Goal: Contribute content: Add original content to the website for others to see

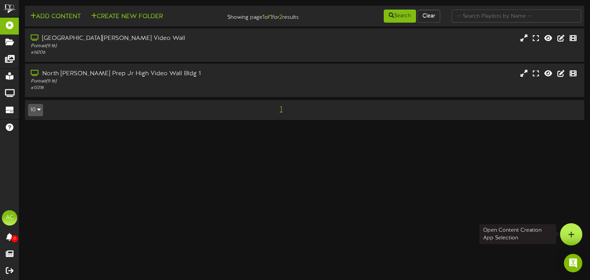
click at [569, 233] on icon at bounding box center [571, 234] width 7 height 7
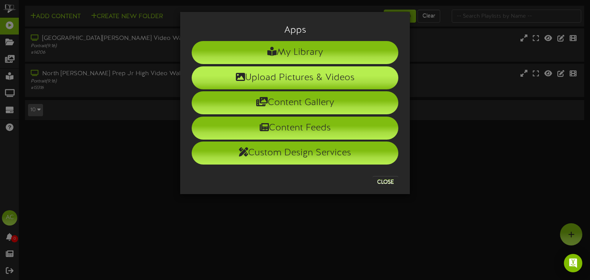
click at [366, 67] on div "Upload Pictures & Videos" at bounding box center [295, 76] width 218 height 25
click at [364, 74] on li "Upload Pictures & Videos" at bounding box center [295, 77] width 206 height 23
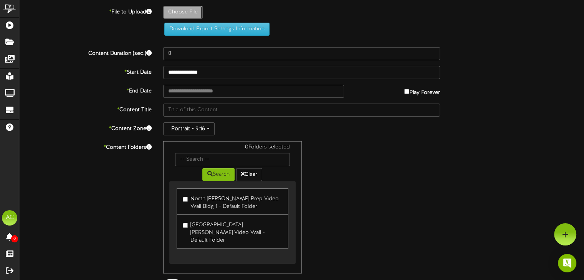
type input "**********"
type input "CopyofLeoNight"
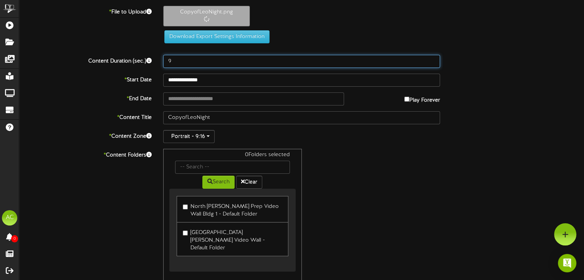
click at [433, 59] on input "9" at bounding box center [301, 61] width 277 height 13
type input "10"
click at [432, 59] on input "10" at bounding box center [301, 61] width 277 height 13
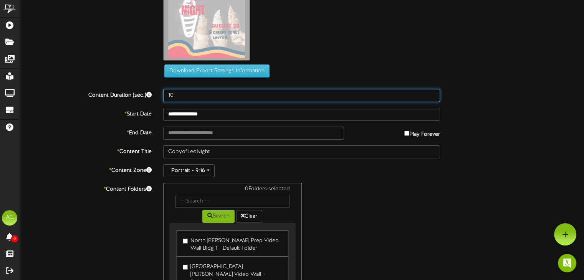
scroll to position [77, 0]
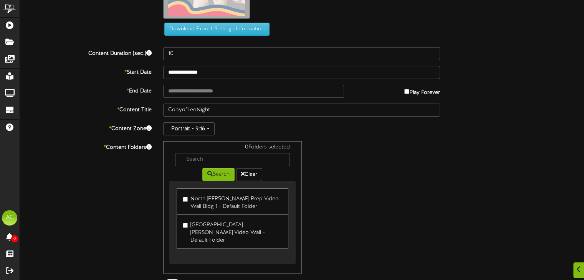
click at [187, 225] on label "[GEOGRAPHIC_DATA][PERSON_NAME] Video Wall - Default Folder" at bounding box center [232, 232] width 99 height 26
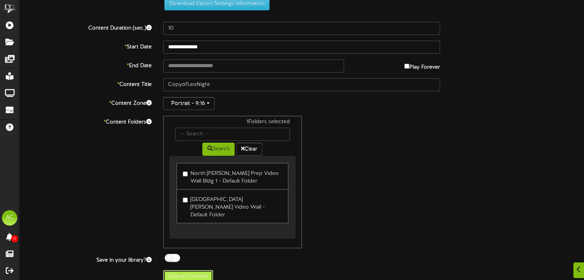
click at [193, 270] on button "Upload Content" at bounding box center [188, 276] width 50 height 13
type input "**********"
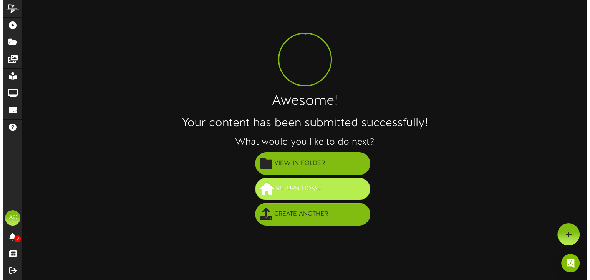
scroll to position [0, 0]
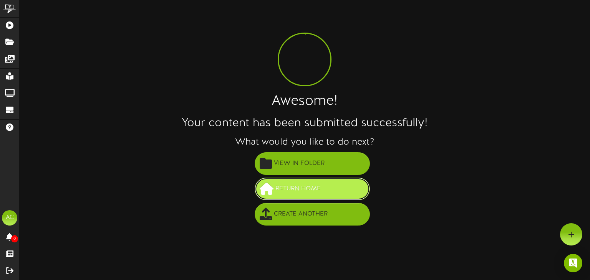
click at [306, 189] on span "Return Home" at bounding box center [297, 189] width 49 height 13
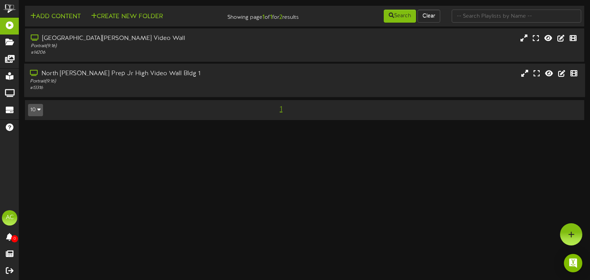
click at [145, 76] on div "North [PERSON_NAME] Prep Jr High Video Wall Bldg 1" at bounding box center [141, 73] width 222 height 9
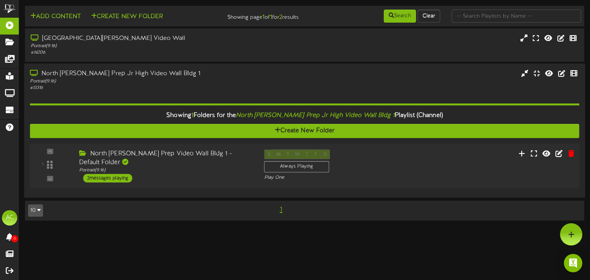
click at [207, 172] on div "North [PERSON_NAME] Prep Video Wall Bldg 1 - Default Folder Portrait ( 9:16 ) 2…" at bounding box center [165, 166] width 185 height 33
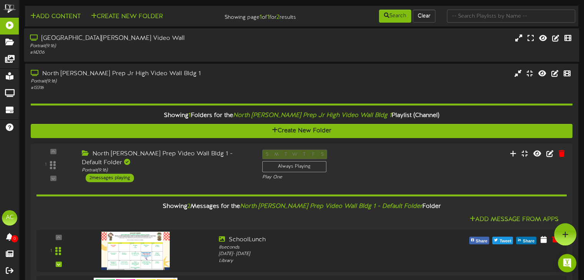
click at [236, 44] on div "Portrait ( 9:16 )" at bounding box center [140, 46] width 220 height 7
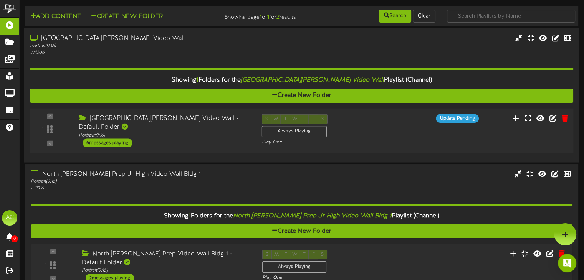
drag, startPoint x: 206, startPoint y: 140, endPoint x: 206, endPoint y: 136, distance: 3.9
click at [206, 140] on div "North Davis Prep Elementary Video Wall - Default Folder Portrait ( 9:16 ) 6 mes…" at bounding box center [164, 130] width 183 height 33
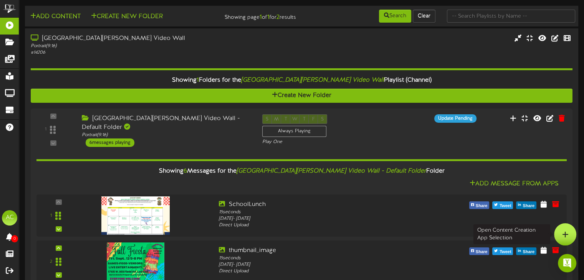
click at [568, 235] on div at bounding box center [565, 234] width 22 height 22
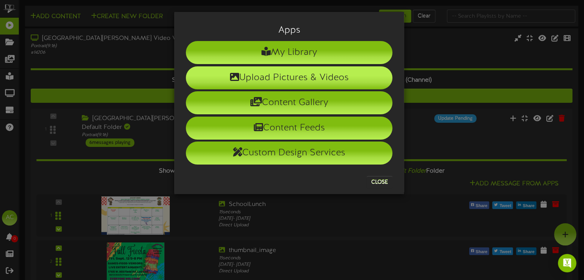
click at [315, 78] on li "Upload Pictures & Videos" at bounding box center [289, 77] width 206 height 23
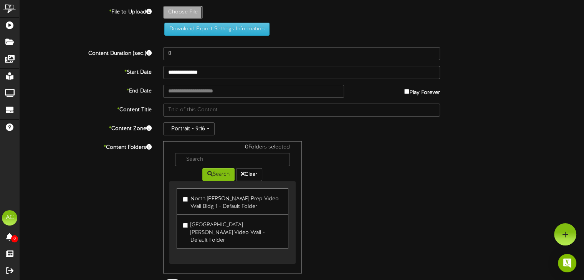
type input "**********"
type input "FallFiesta2024"
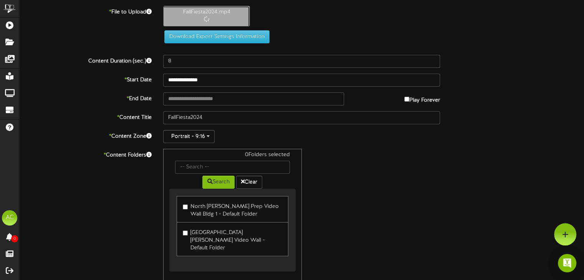
type input "56"
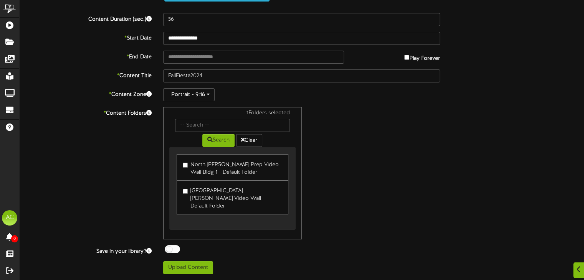
scroll to position [104, 0]
click at [198, 269] on button "Upload Content" at bounding box center [188, 267] width 50 height 13
type input "**********"
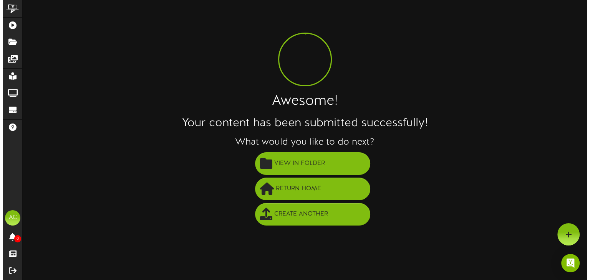
scroll to position [0, 0]
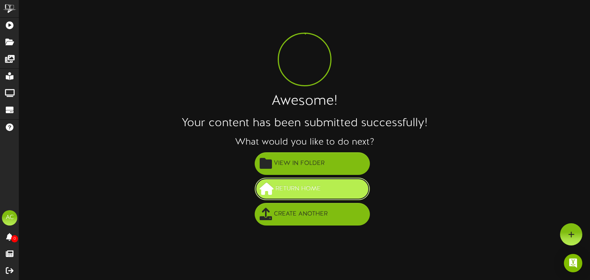
click at [321, 191] on span "Return Home" at bounding box center [297, 189] width 49 height 13
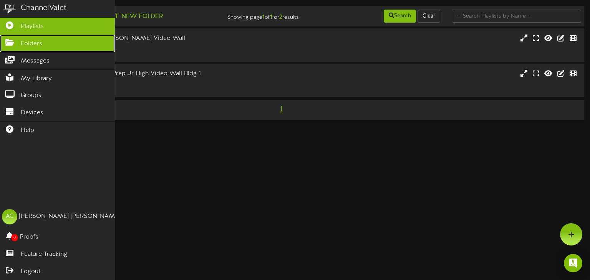
click at [23, 41] on span "Folders" at bounding box center [31, 44] width 21 height 9
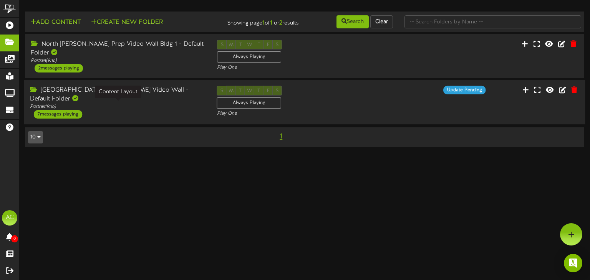
click at [163, 107] on div "Portrait ( 9:16 )" at bounding box center [117, 107] width 175 height 7
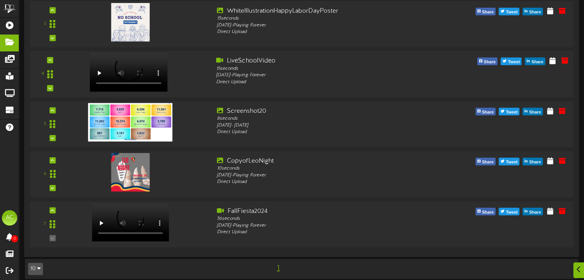
scroll to position [269, 0]
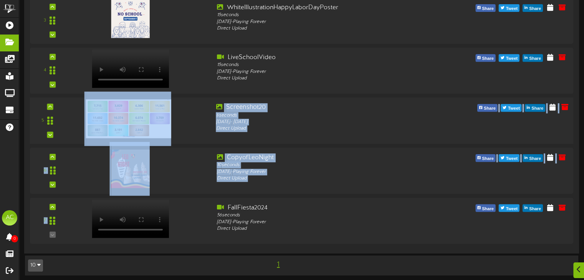
drag, startPoint x: 73, startPoint y: 221, endPoint x: 69, endPoint y: 140, distance: 81.1
click at [69, 140] on div "1 SchoolLunch" at bounding box center [301, 70] width 543 height 347
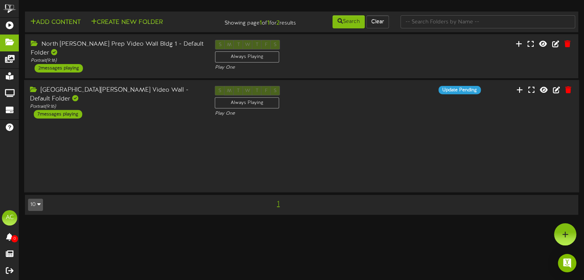
scroll to position [0, 0]
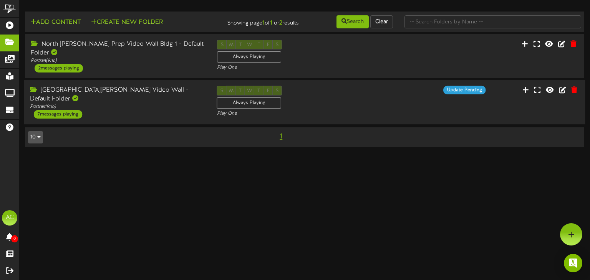
click at [127, 99] on div "[GEOGRAPHIC_DATA][PERSON_NAME] Video Wall - Default Folder" at bounding box center [117, 95] width 175 height 18
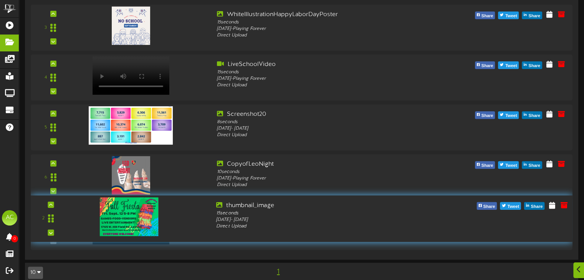
scroll to position [269, 0]
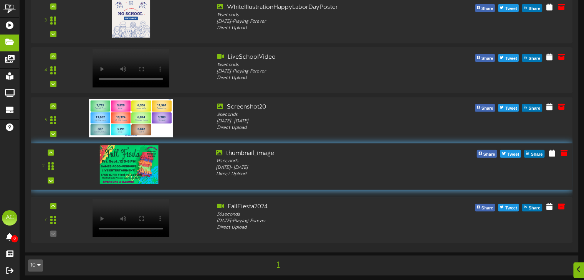
drag, startPoint x: 51, startPoint y: 124, endPoint x: 75, endPoint y: 166, distance: 48.8
click at [75, 166] on div "2 15" at bounding box center [301, 166] width 547 height 35
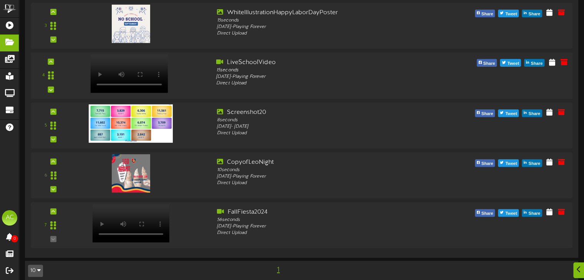
scroll to position [230, 0]
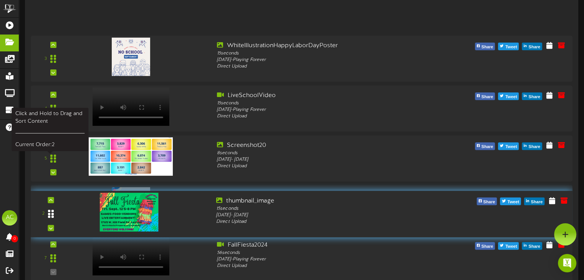
drag, startPoint x: 49, startPoint y: 6, endPoint x: 57, endPoint y: 211, distance: 205.5
click at [57, 211] on div at bounding box center [50, 215] width 17 height 20
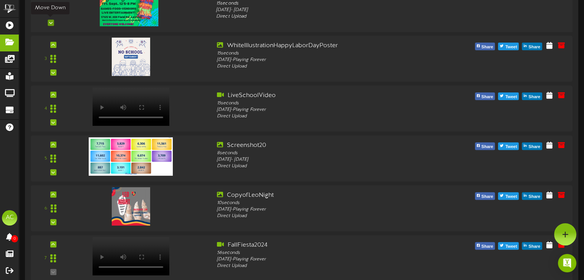
click at [50, 21] on icon at bounding box center [50, 23] width 3 height 4
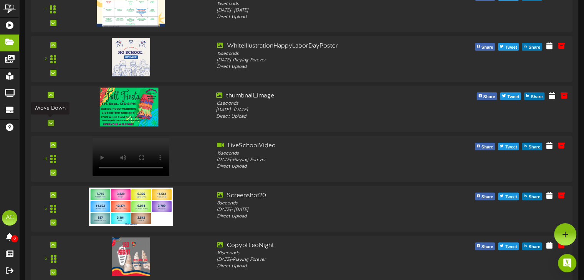
click at [51, 123] on div at bounding box center [51, 123] width 6 height 6
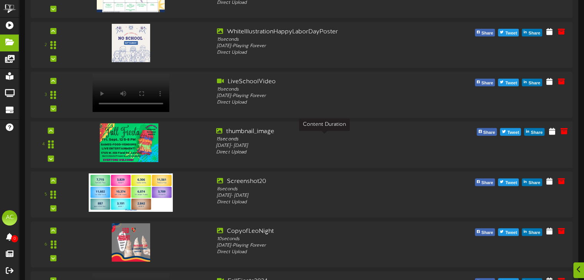
scroll to position [218, 0]
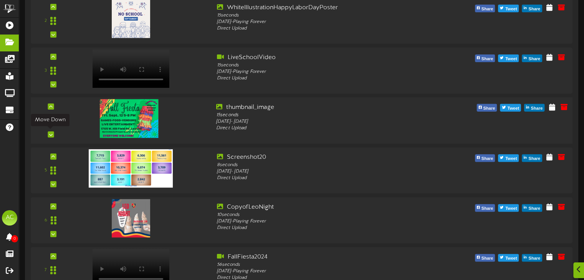
click at [52, 136] on div "4" at bounding box center [51, 120] width 34 height 35
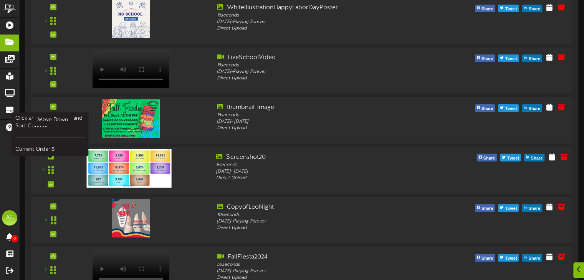
scroll to position [257, 0]
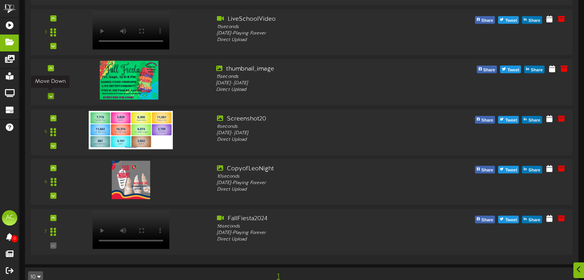
click at [51, 96] on icon at bounding box center [50, 96] width 3 height 4
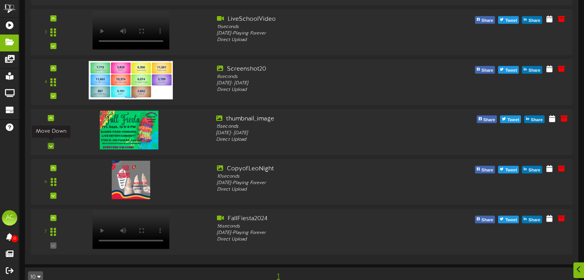
click at [51, 146] on icon at bounding box center [50, 146] width 3 height 4
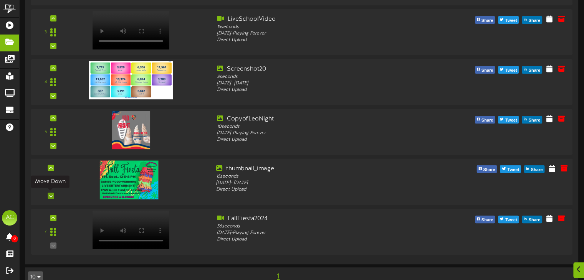
click at [49, 197] on icon at bounding box center [50, 196] width 3 height 4
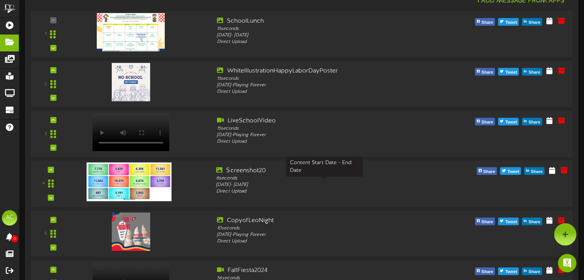
scroll to position [142, 0]
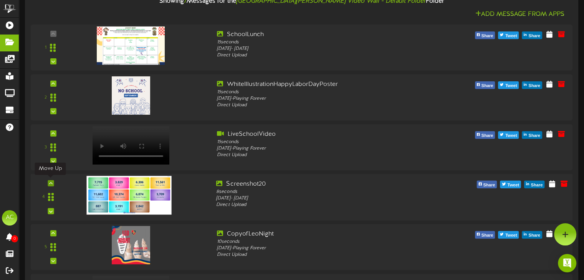
click at [50, 182] on icon at bounding box center [50, 184] width 3 height 4
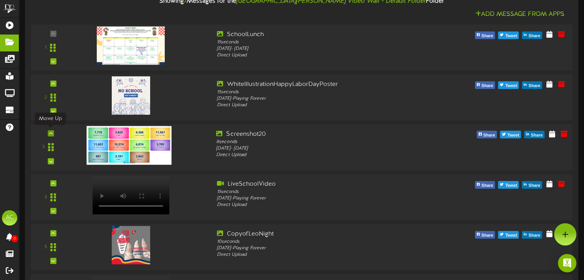
click at [50, 132] on icon at bounding box center [50, 134] width 3 height 4
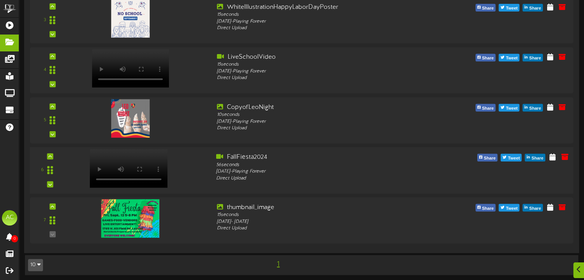
scroll to position [270, 0]
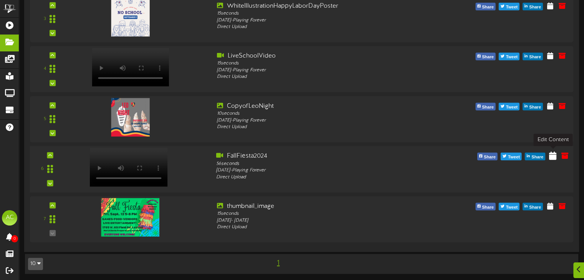
click at [552, 157] on icon at bounding box center [552, 155] width 7 height 8
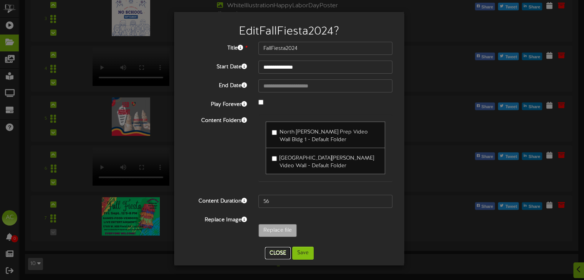
click at [276, 252] on button "Close" at bounding box center [278, 253] width 26 height 12
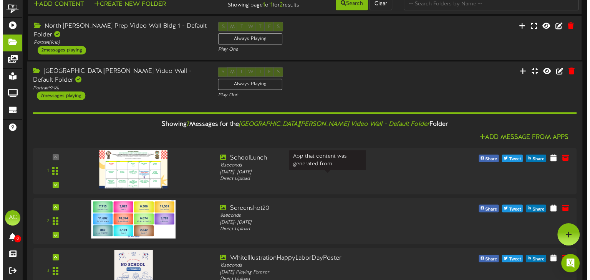
scroll to position [0, 0]
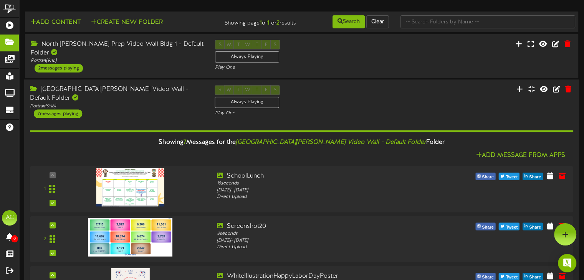
click at [326, 98] on div "S M T W T F S Always Playing Play One" at bounding box center [301, 100] width 185 height 31
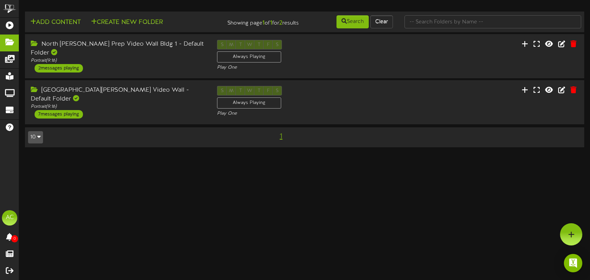
click at [148, 155] on html "ChannelValet Playlists Folders Messages My Library Groups Devices Help AC [PERS…" at bounding box center [295, 77] width 590 height 155
click at [92, 155] on html "ChannelValet Playlists Folders Messages My Library Groups Devices Help AC [PERS…" at bounding box center [295, 77] width 590 height 155
drag, startPoint x: 127, startPoint y: 195, endPoint x: 176, endPoint y: 193, distance: 48.4
click at [129, 155] on html "ChannelValet Playlists Folders Messages My Library Groups Devices Help AC [PERS…" at bounding box center [295, 77] width 590 height 155
